Goal: Task Accomplishment & Management: Use online tool/utility

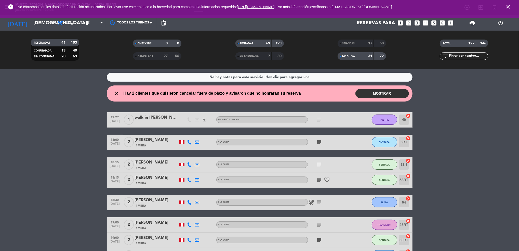
click at [507, 5] on icon "close" at bounding box center [508, 7] width 6 height 6
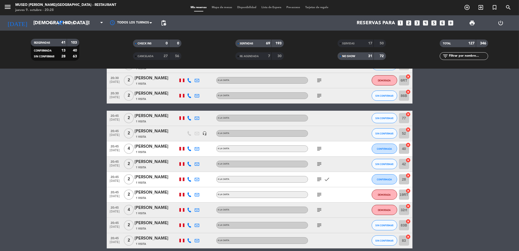
scroll to position [1681, 0]
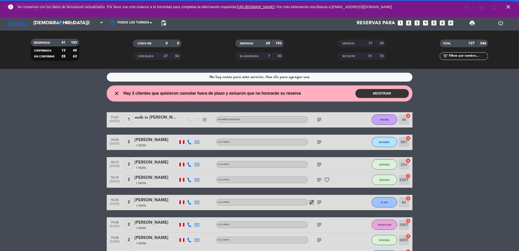
click at [509, 7] on icon "close" at bounding box center [508, 7] width 6 height 6
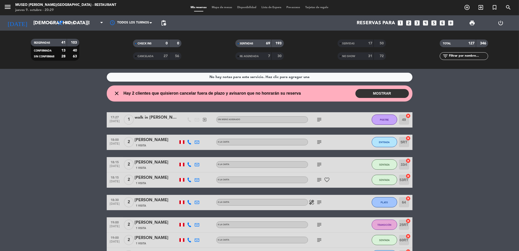
click at [168, 57] on div "CANCELADA 27 56" at bounding box center [157, 56] width 48 height 8
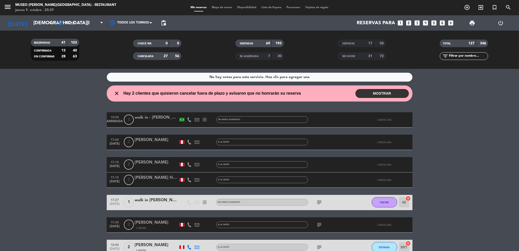
click at [266, 56] on div "7" at bounding box center [265, 56] width 10 height 6
click at [377, 53] on div "72" at bounding box center [380, 56] width 10 height 6
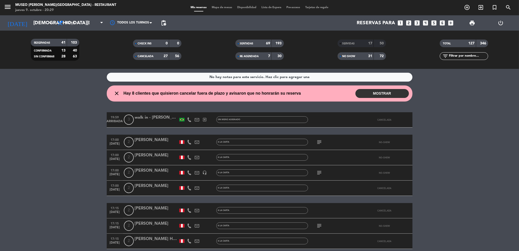
click at [459, 54] on input "text" at bounding box center [467, 56] width 39 height 6
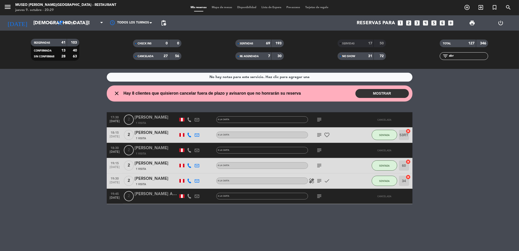
click at [316, 197] on span "subject" at bounding box center [319, 196] width 8 height 6
click at [317, 194] on icon "subject" at bounding box center [319, 196] width 6 height 6
drag, startPoint x: 422, startPoint y: 51, endPoint x: 264, endPoint y: 23, distance: 160.4
click at [262, 36] on div "RESERVADAS 41 103 CONFIRMADA 13 40 SIN CONFIRMAR 28 63 CHECK INS 0 0 CANCELADA …" at bounding box center [259, 50] width 519 height 28
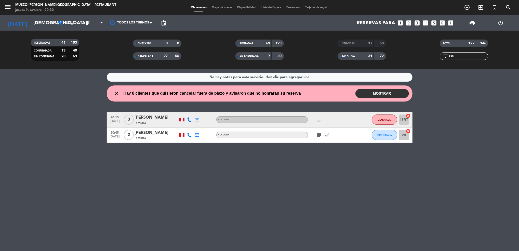
type input "sos"
